Goal: Register for event/course

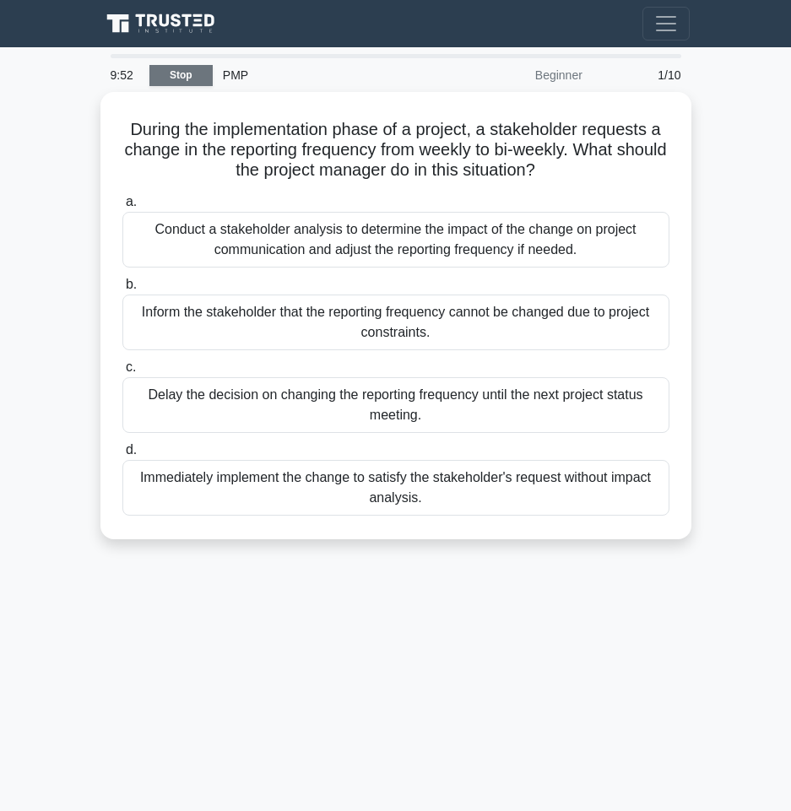
click at [200, 74] on link "Stop" at bounding box center [180, 75] width 63 height 21
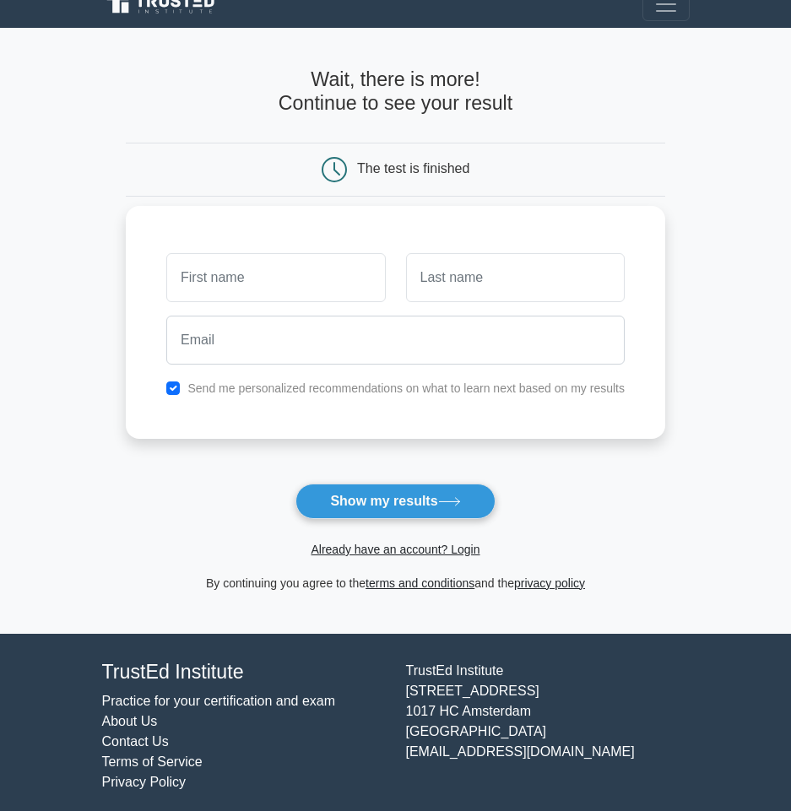
scroll to position [29, 0]
